Goal: Information Seeking & Learning: Learn about a topic

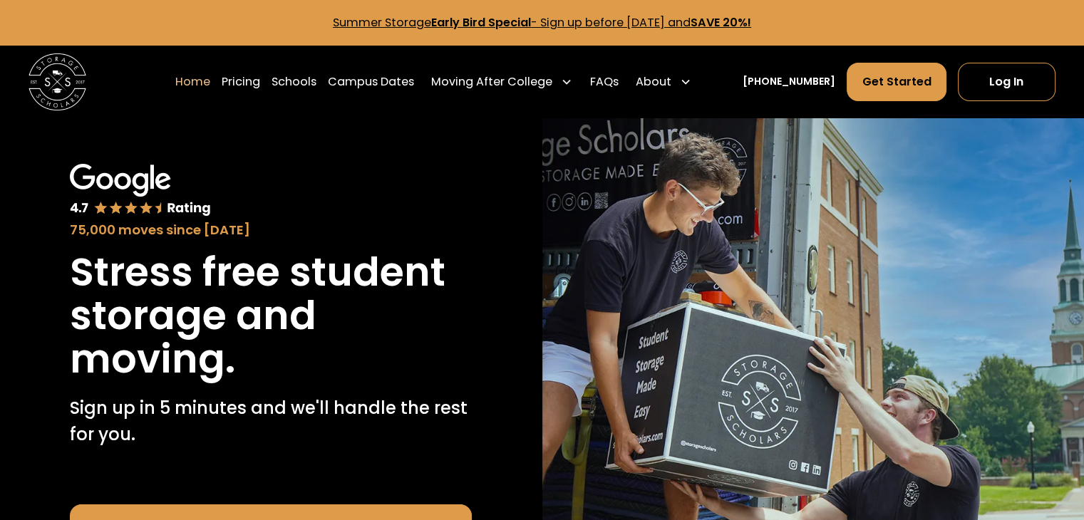
click at [60, 76] on img "home" at bounding box center [58, 82] width 58 height 58
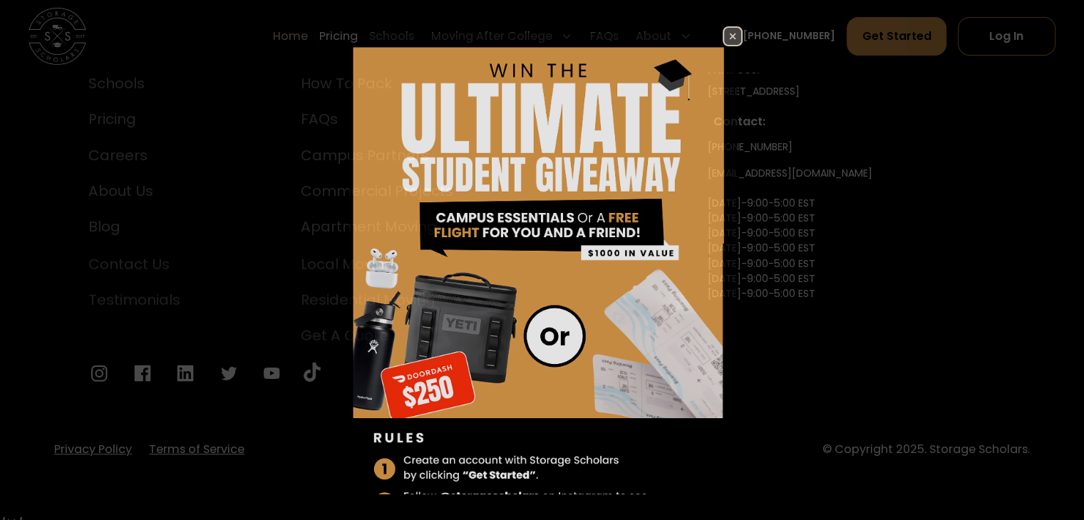
scroll to position [4927, 0]
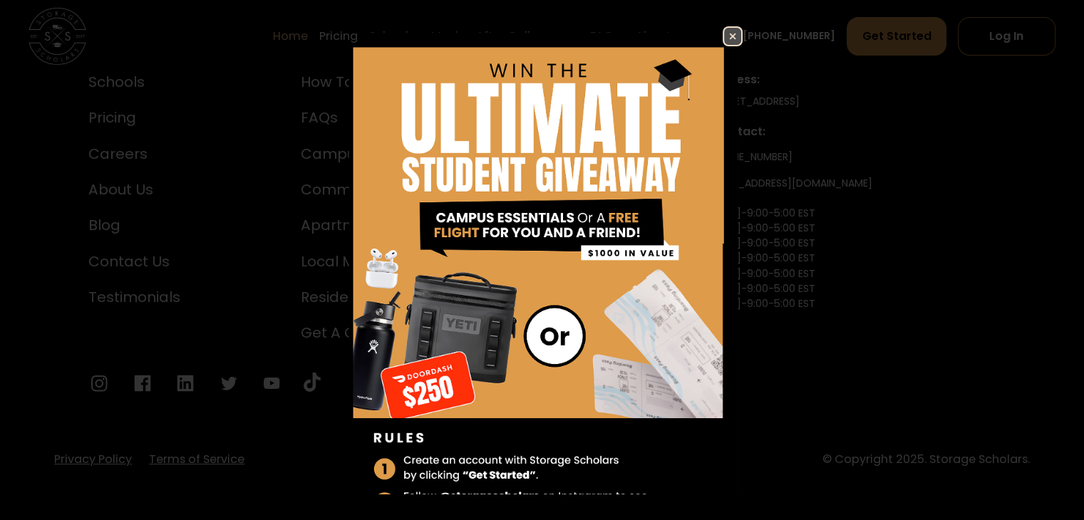
click at [724, 30] on img at bounding box center [732, 36] width 17 height 17
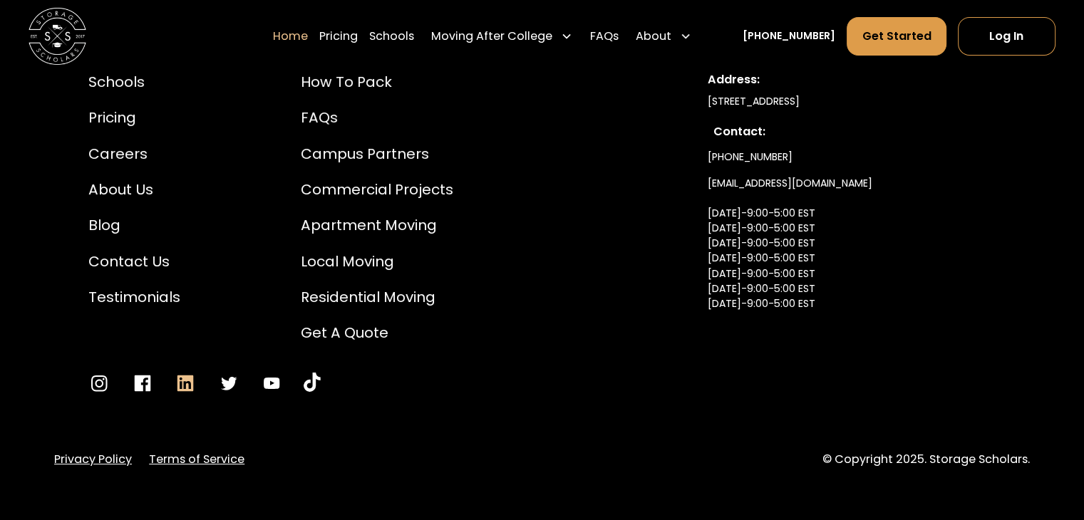
click at [185, 373] on icon "Go to LinkedIn" at bounding box center [185, 383] width 21 height 21
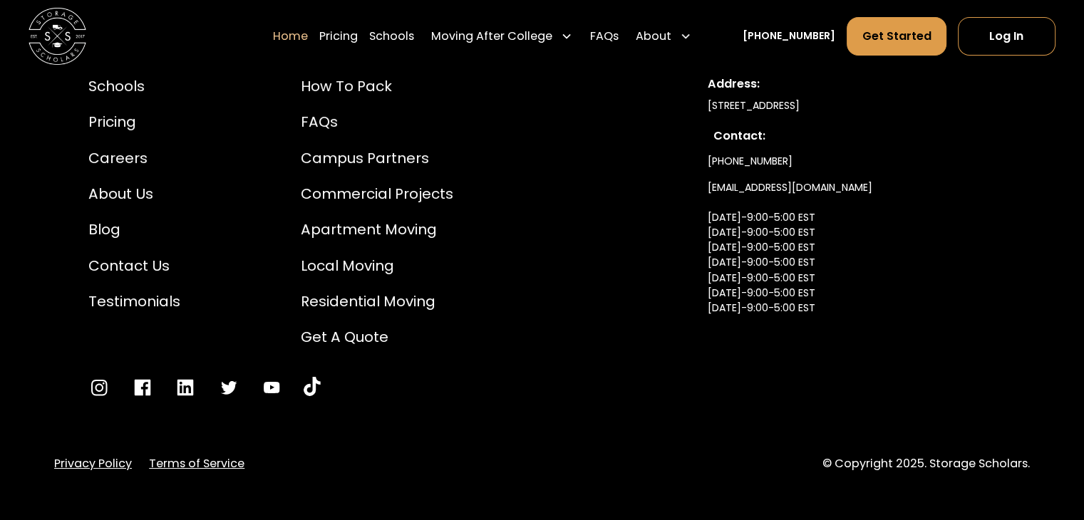
scroll to position [4571, 0]
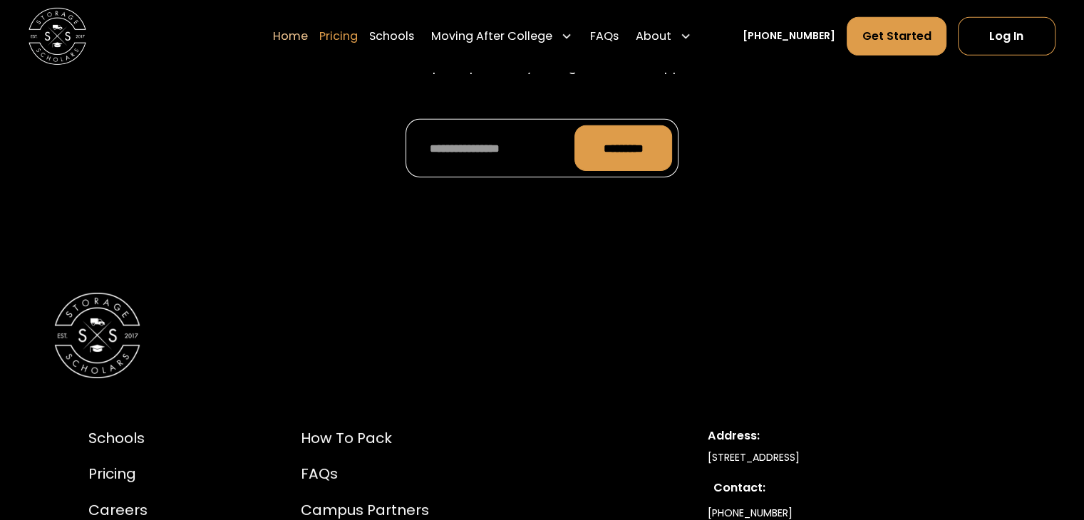
click at [358, 39] on link "Pricing" at bounding box center [338, 36] width 38 height 40
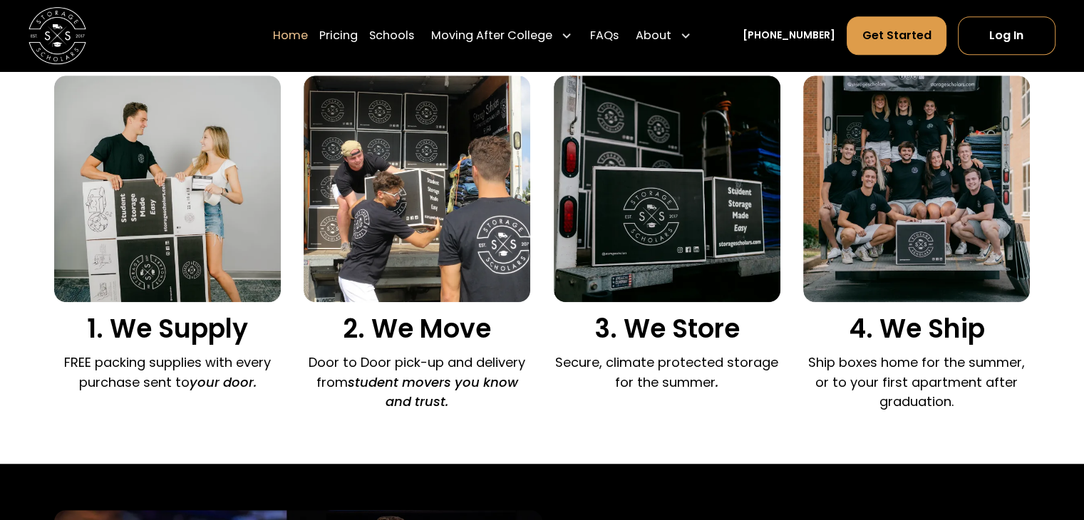
scroll to position [0, 0]
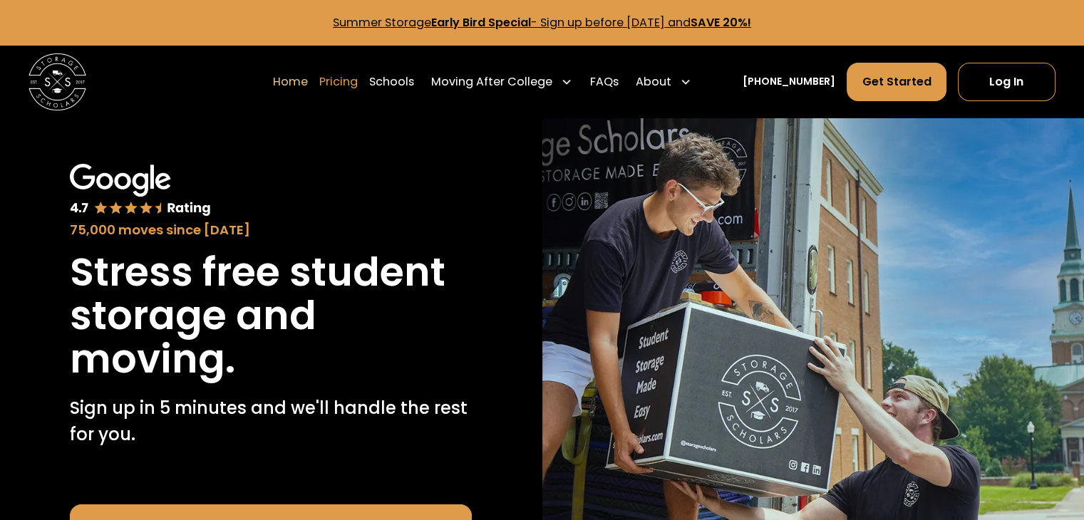
click at [355, 82] on link "Pricing" at bounding box center [338, 82] width 38 height 40
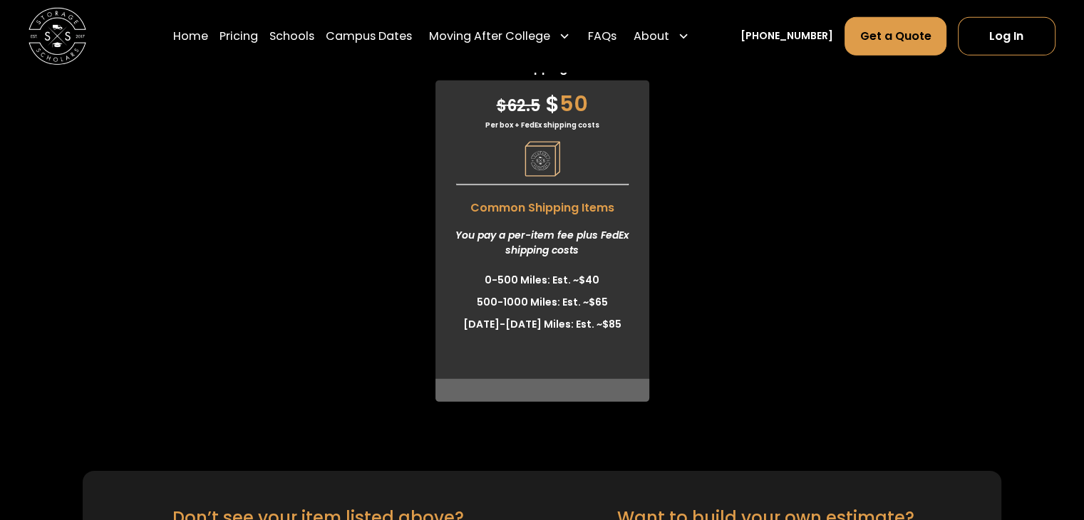
scroll to position [4663, 0]
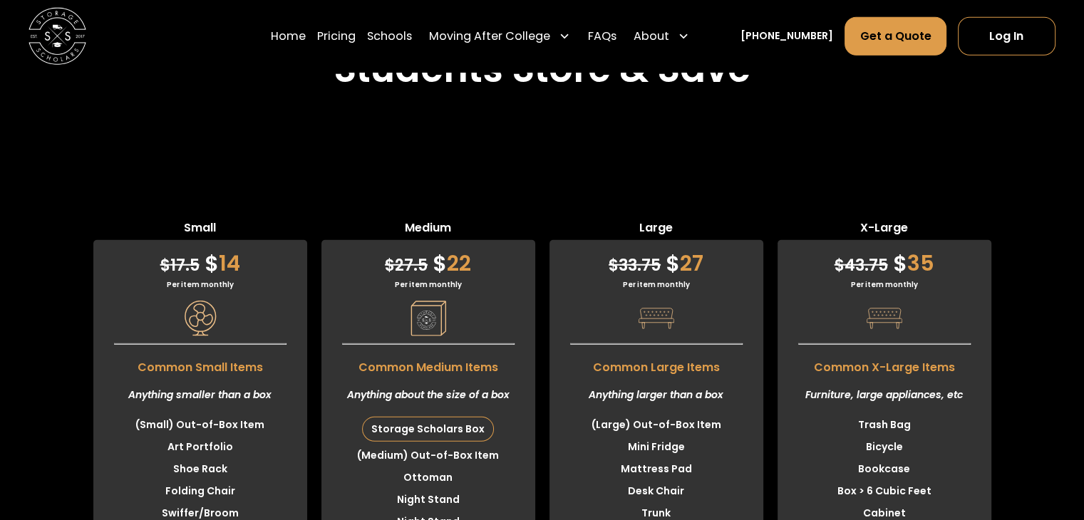
scroll to position [3594, 0]
